Goal: Information Seeking & Learning: Learn about a topic

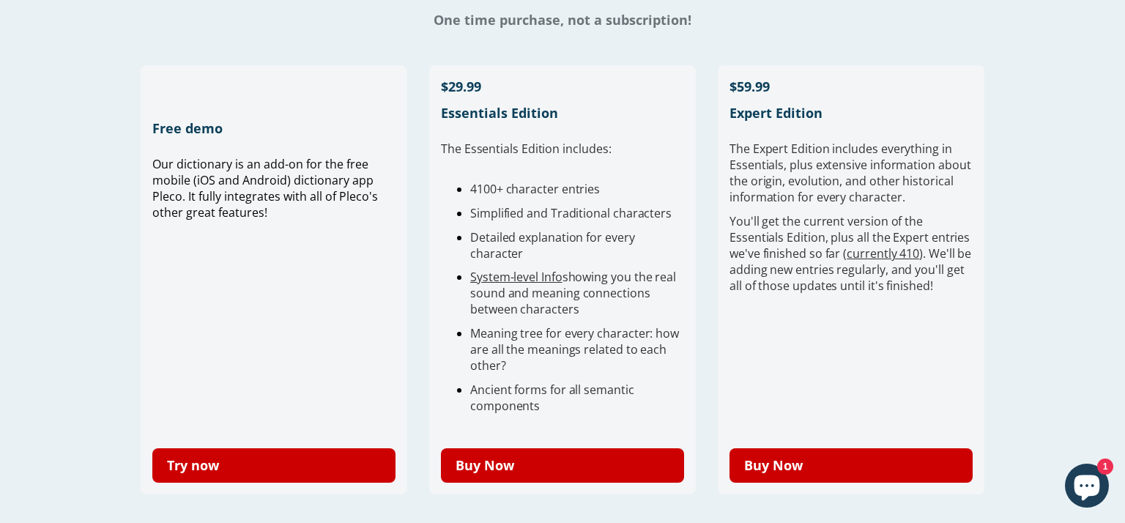
scroll to position [375, 0]
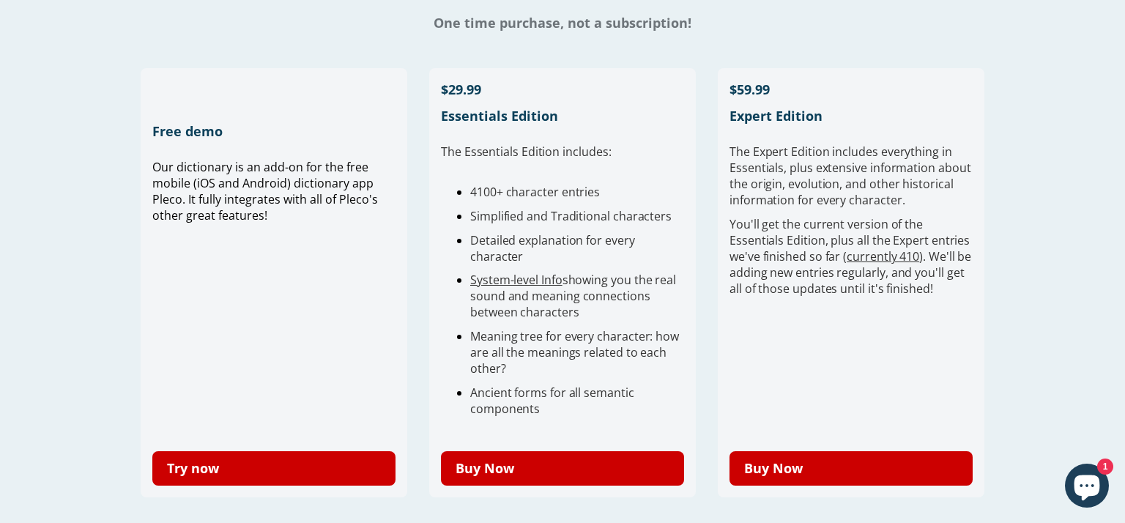
click at [315, 156] on div "Free demo Our dictionary is an add-on for the free mobile (iOS and Android) dic…" at bounding box center [274, 282] width 267 height 429
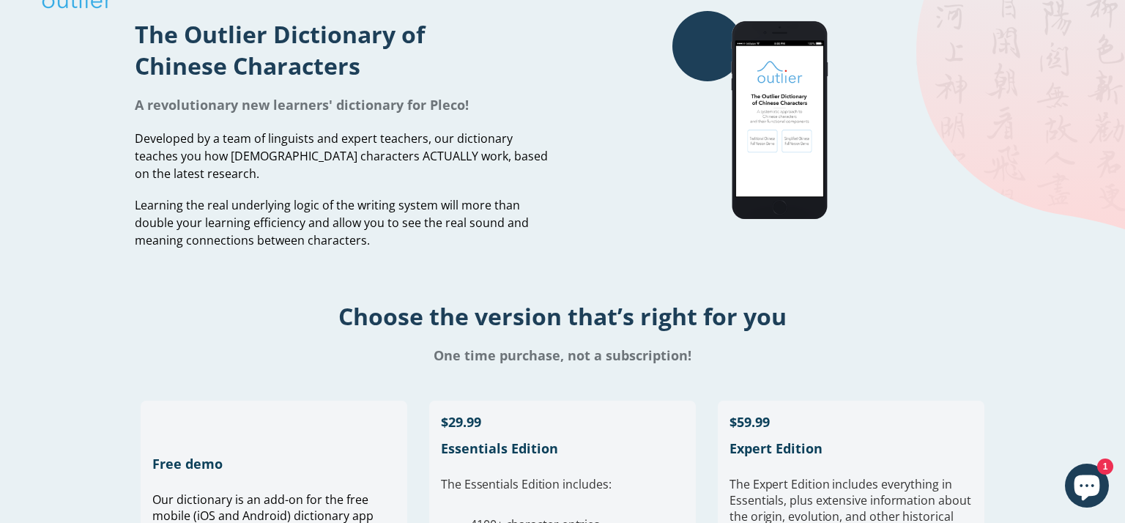
scroll to position [40, 0]
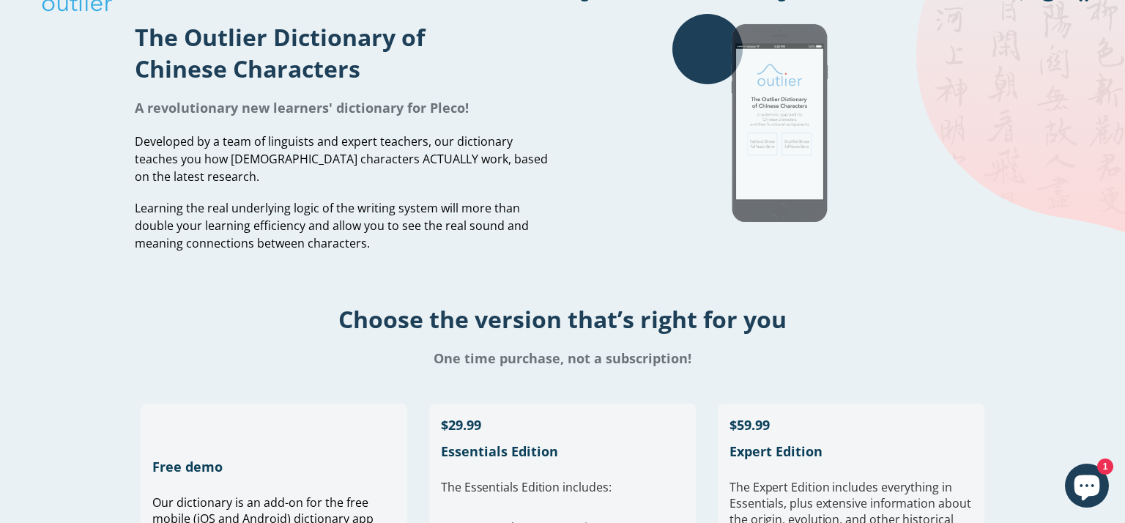
click at [760, 151] on img at bounding box center [782, 124] width 220 height 220
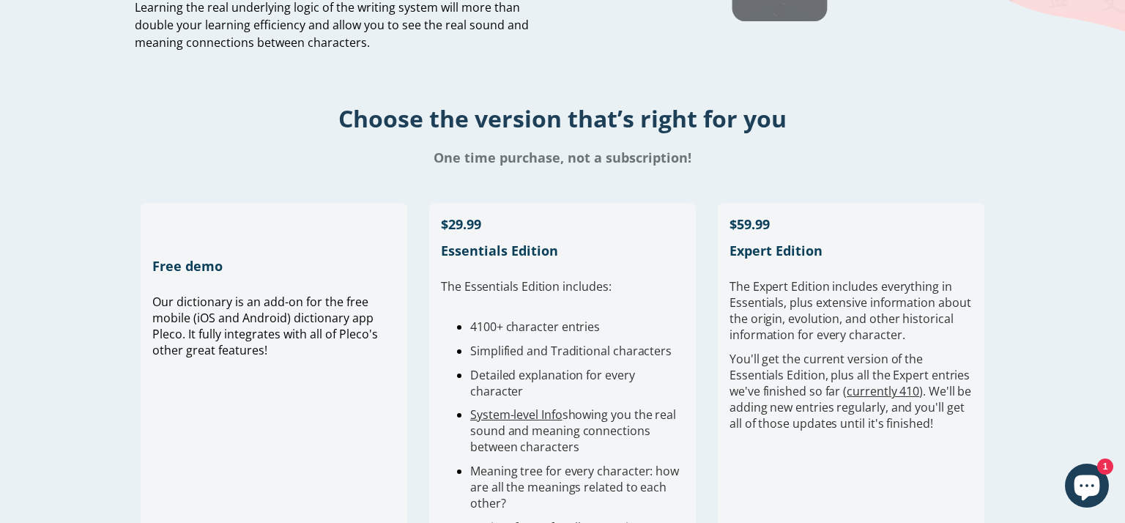
scroll to position [0, 0]
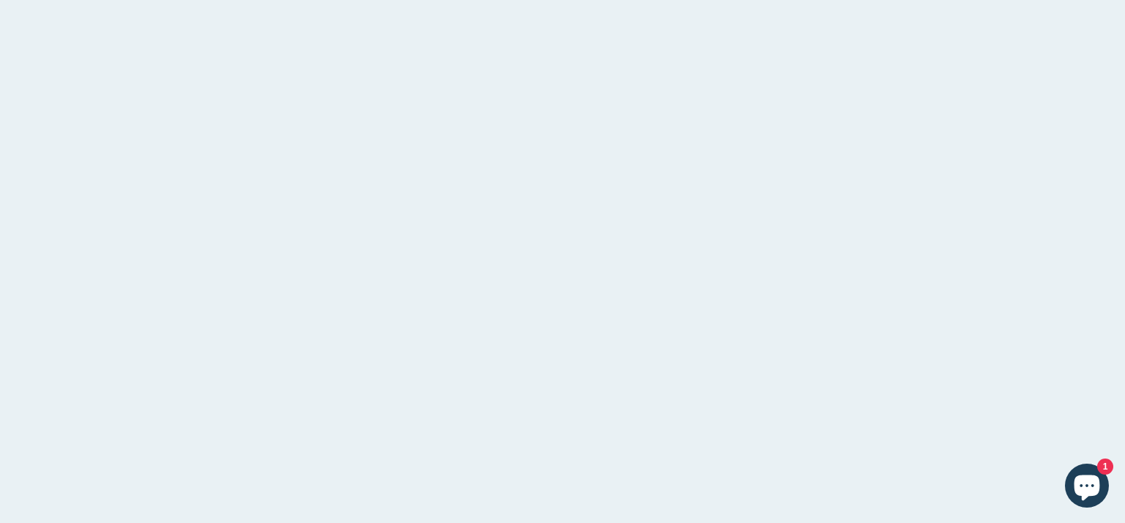
scroll to position [407, 0]
